Goal: Information Seeking & Learning: Find specific fact

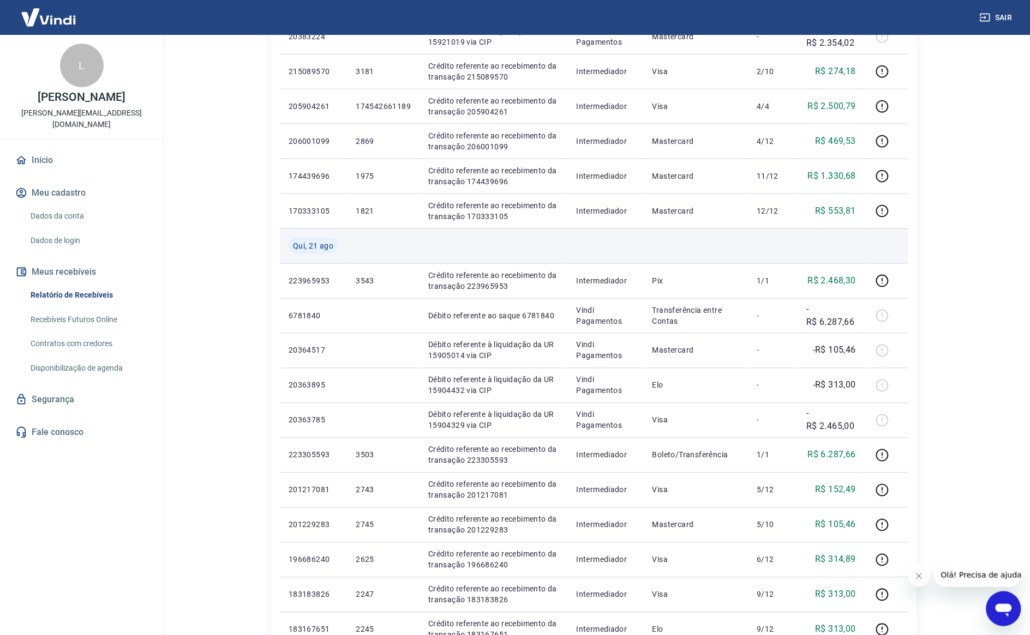
scroll to position [409, 0]
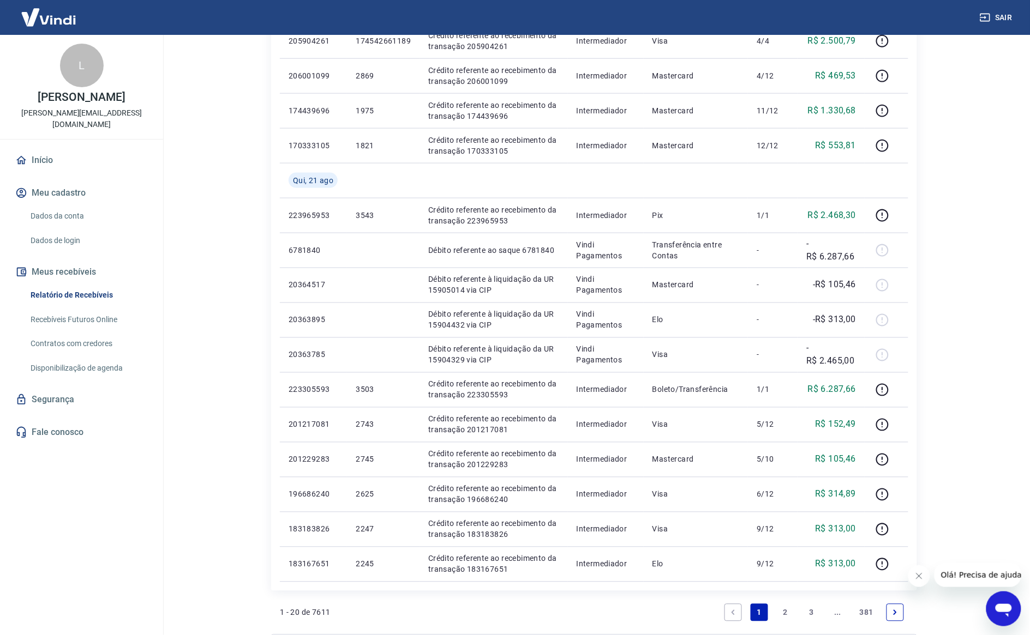
click at [792, 612] on link "2" at bounding box center [785, 612] width 17 height 17
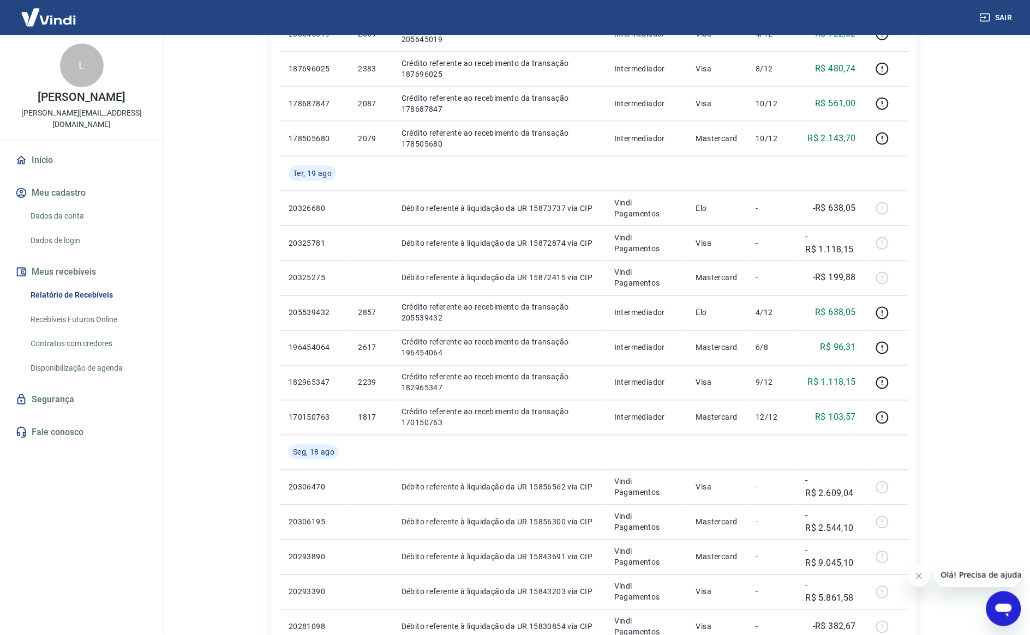
scroll to position [605, 0]
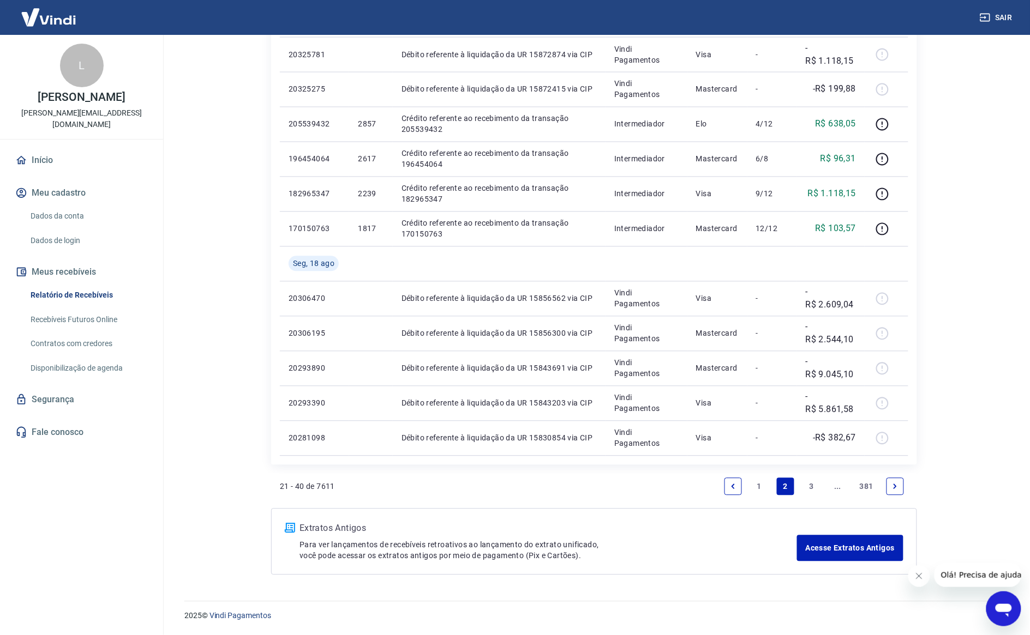
click at [756, 485] on link "1" at bounding box center [758, 486] width 17 height 17
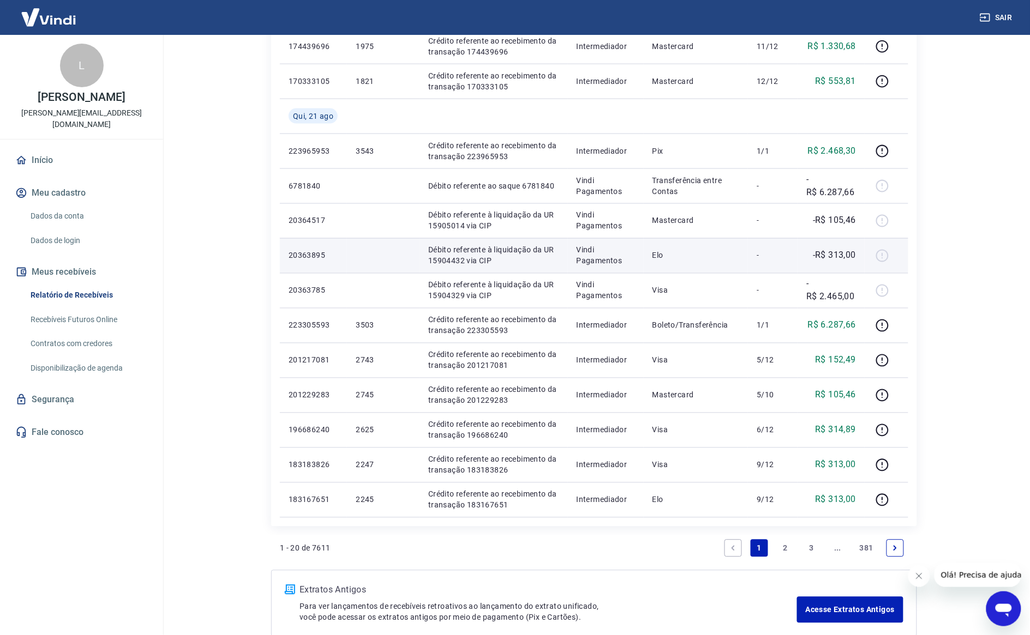
scroll to position [535, 0]
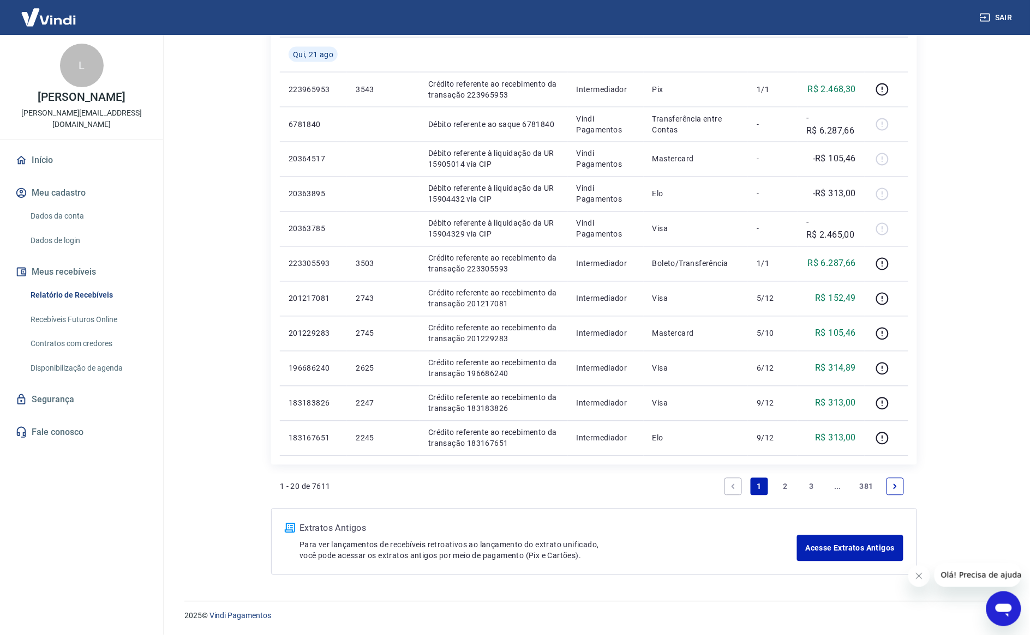
drag, startPoint x: 786, startPoint y: 486, endPoint x: 788, endPoint y: 479, distance: 7.4
click at [786, 486] on link "2" at bounding box center [785, 486] width 17 height 17
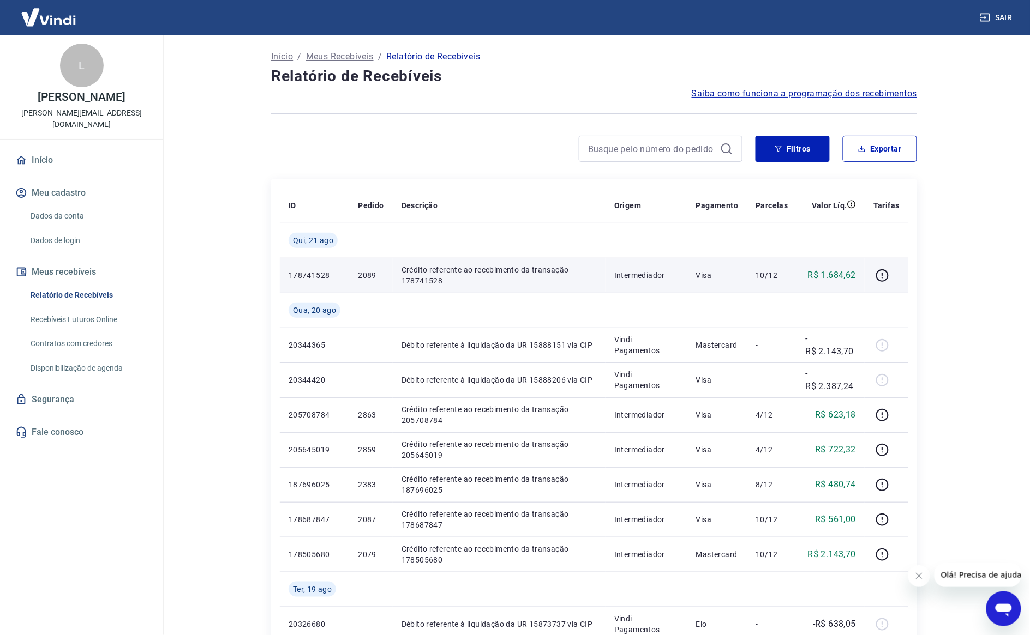
click at [365, 278] on p "2089" at bounding box center [371, 275] width 26 height 11
copy p "2089"
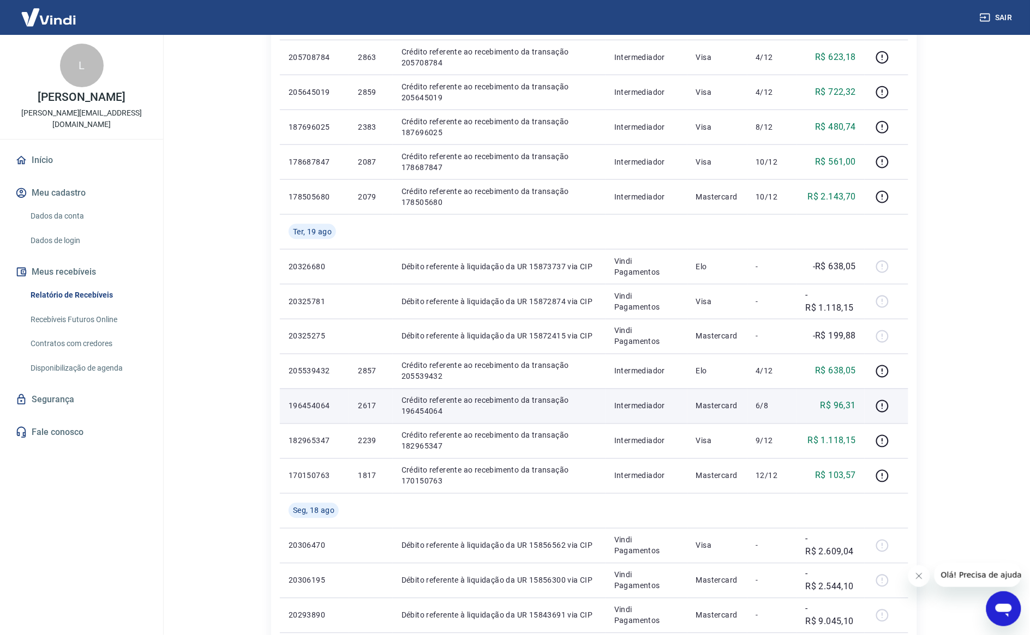
scroll to position [477, 0]
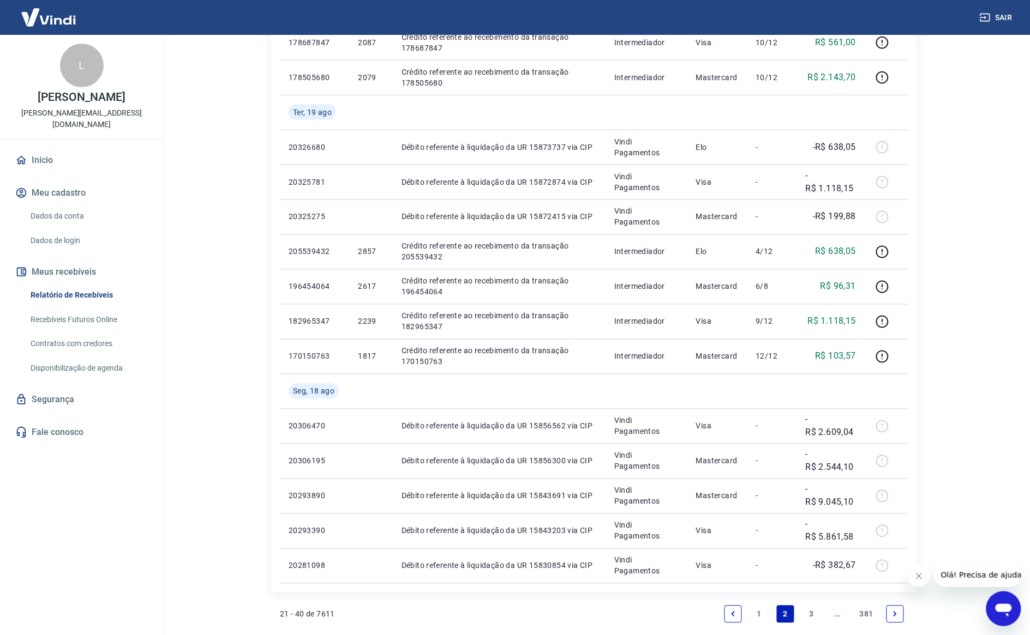
click at [758, 622] on link "1" at bounding box center [758, 614] width 17 height 17
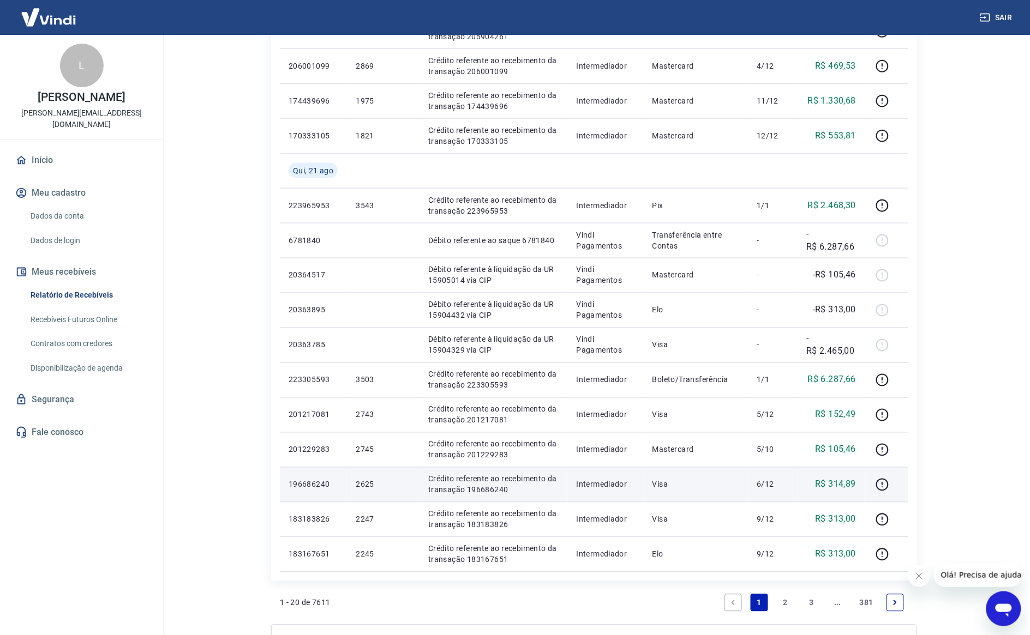
scroll to position [477, 0]
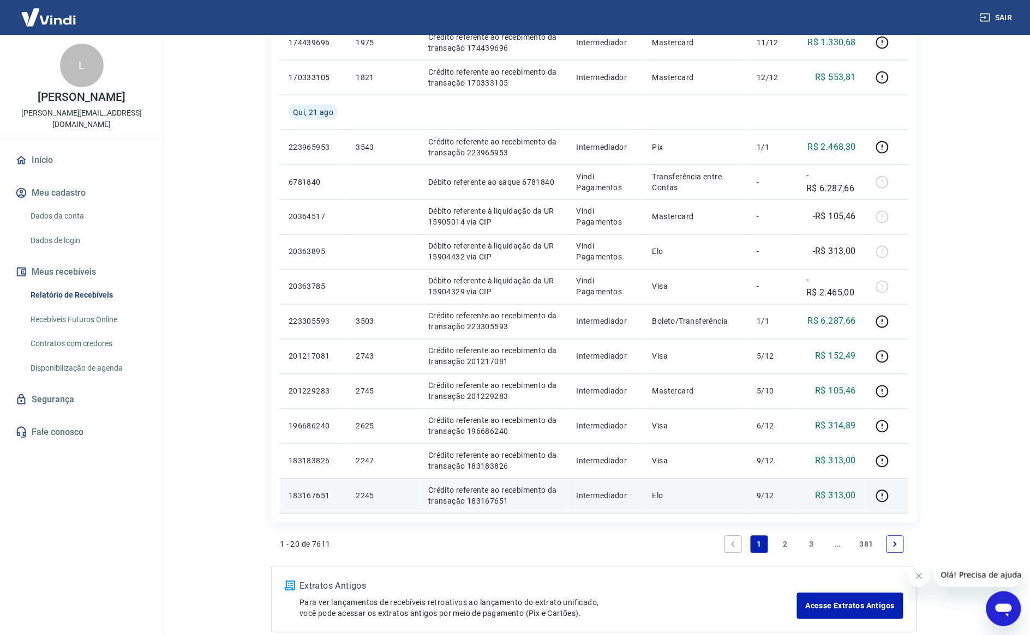
click at [364, 497] on p "2245" at bounding box center [383, 496] width 55 height 11
copy p "2245"
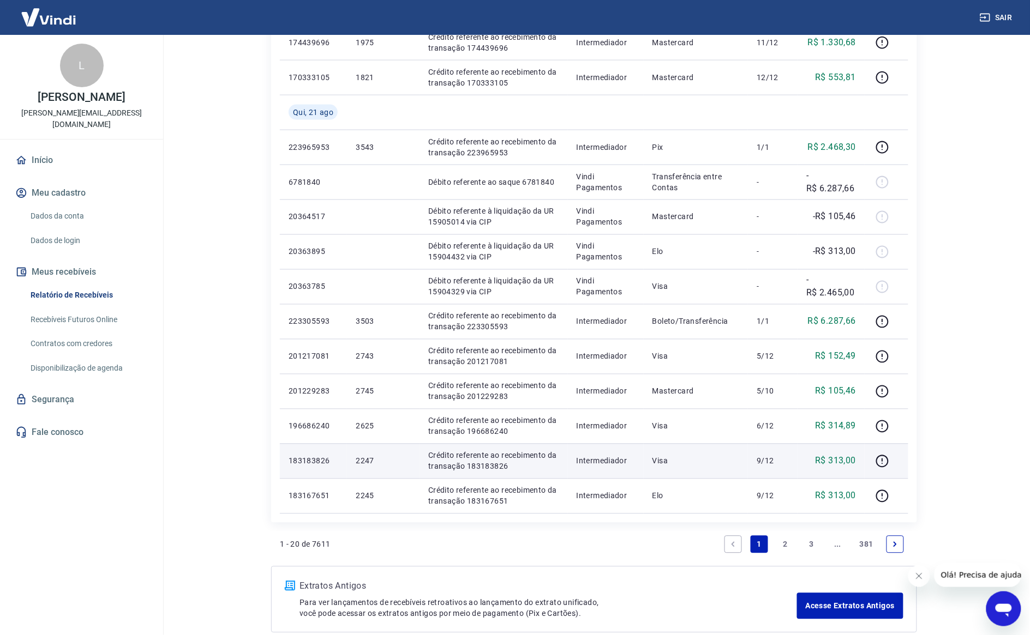
click at [358, 454] on td "2247" at bounding box center [383, 461] width 73 height 35
click at [359, 456] on td "2247" at bounding box center [383, 461] width 73 height 35
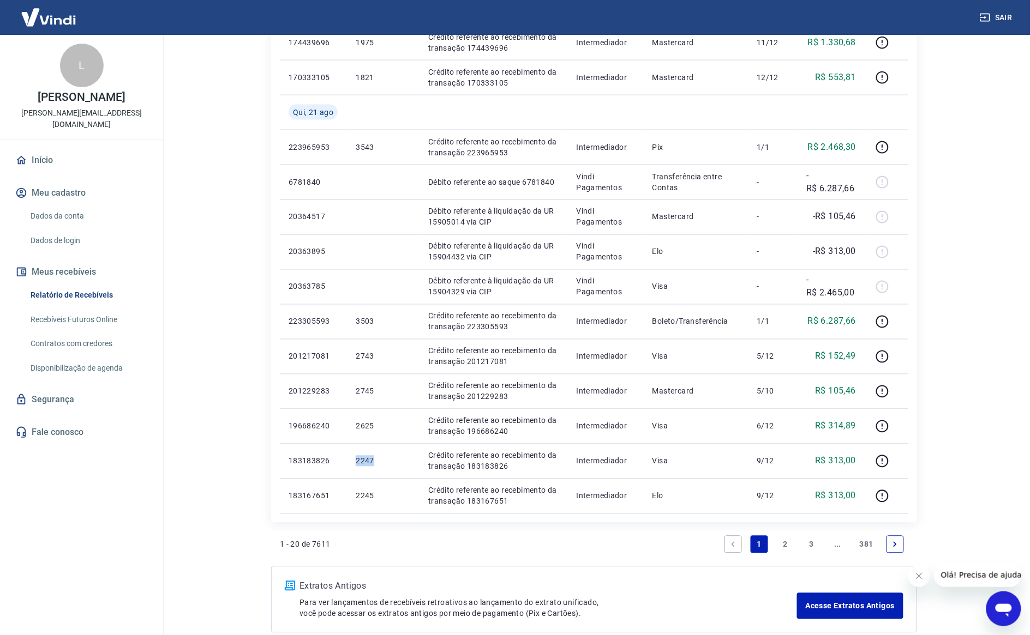
copy p "2247"
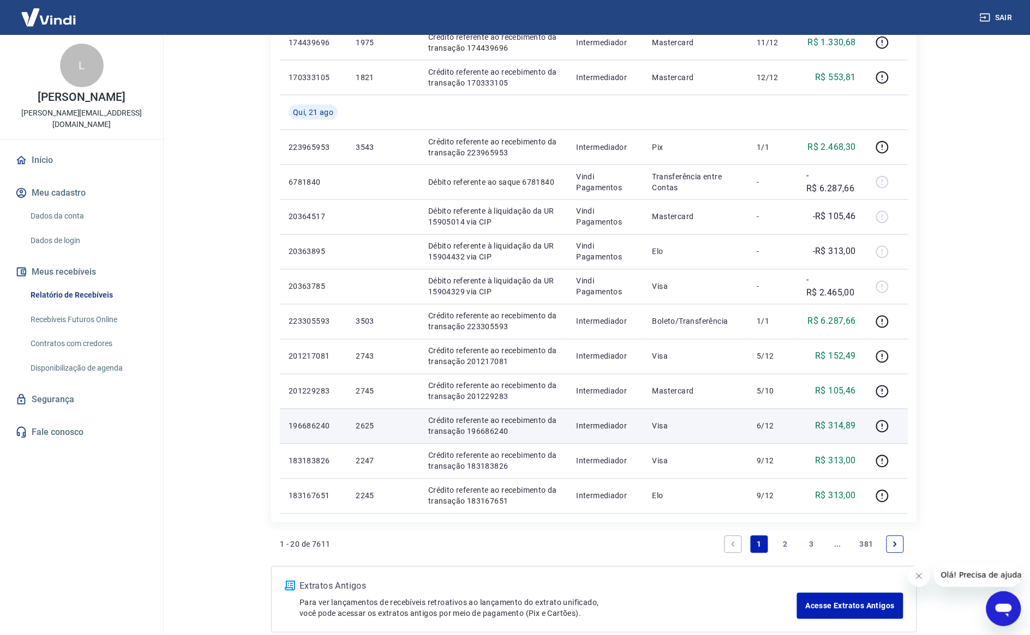
click at [366, 422] on p "2625" at bounding box center [383, 426] width 55 height 11
click at [366, 423] on p "2625" at bounding box center [383, 426] width 55 height 11
copy p "2625"
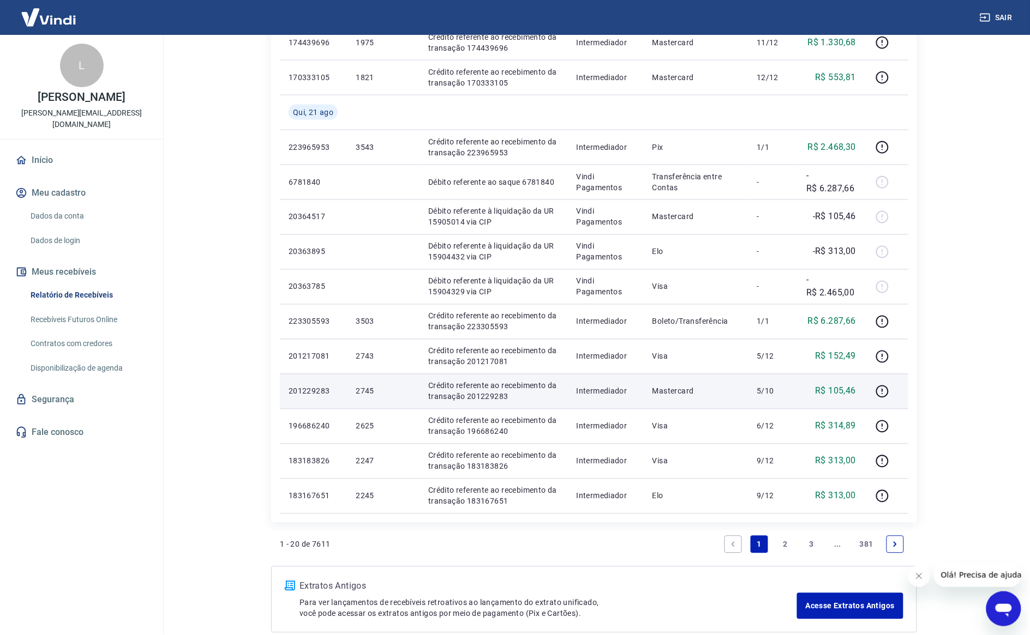
click at [374, 388] on p "2745" at bounding box center [383, 391] width 55 height 11
click at [371, 388] on p "2745" at bounding box center [383, 391] width 55 height 11
copy p "2745"
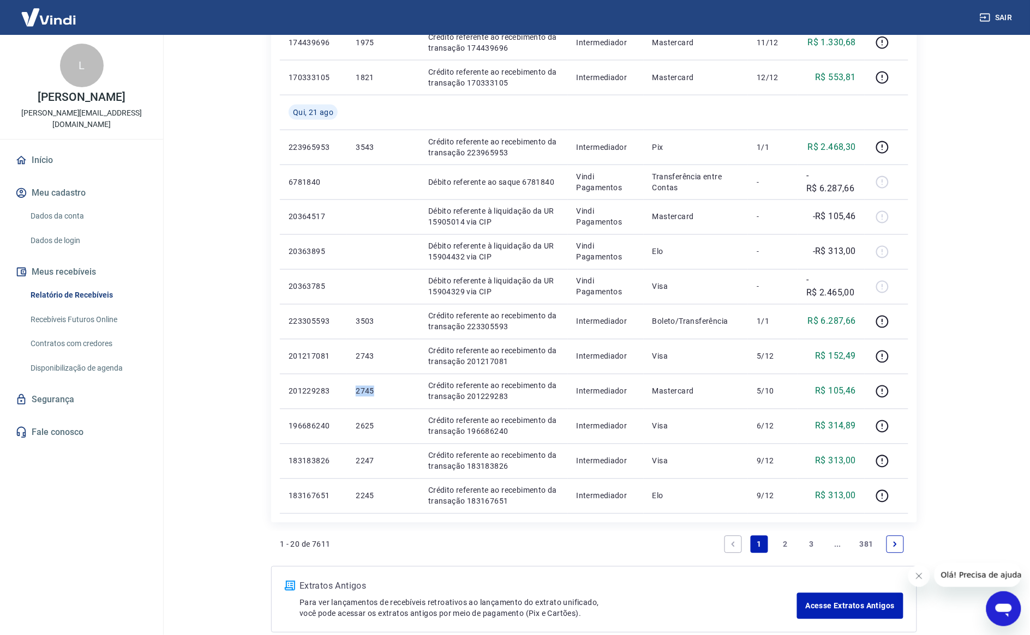
copy p "2745"
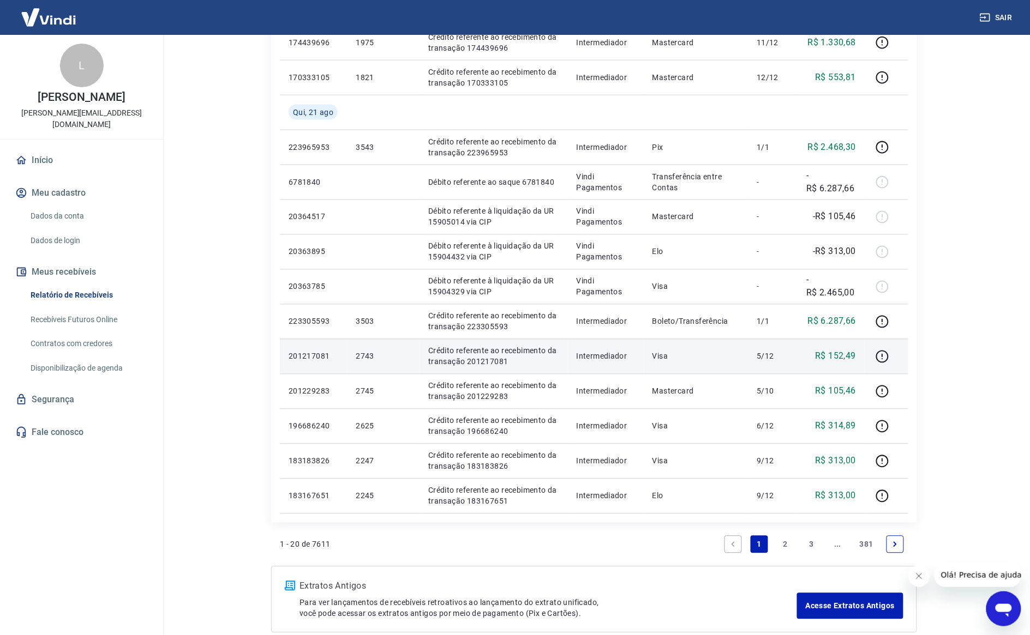
click at [363, 353] on p "2743" at bounding box center [383, 356] width 55 height 11
copy p "2743"
